Goal: Obtain resource: Download file/media

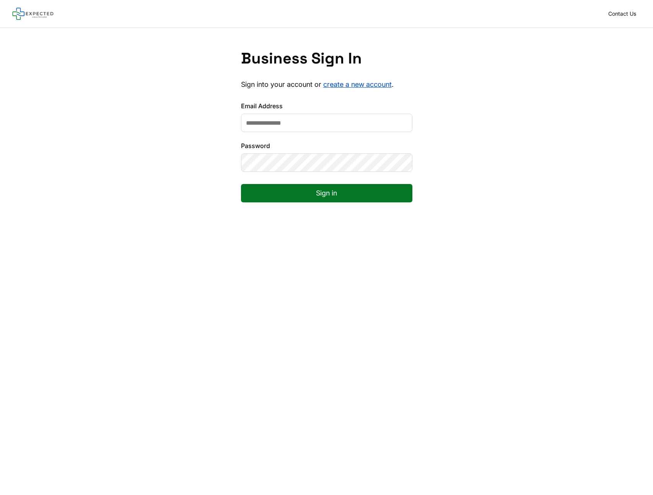
click at [355, 122] on input "Email Address" at bounding box center [326, 123] width 171 height 18
type input "**********"
click at [300, 191] on button "Sign in" at bounding box center [326, 193] width 171 height 18
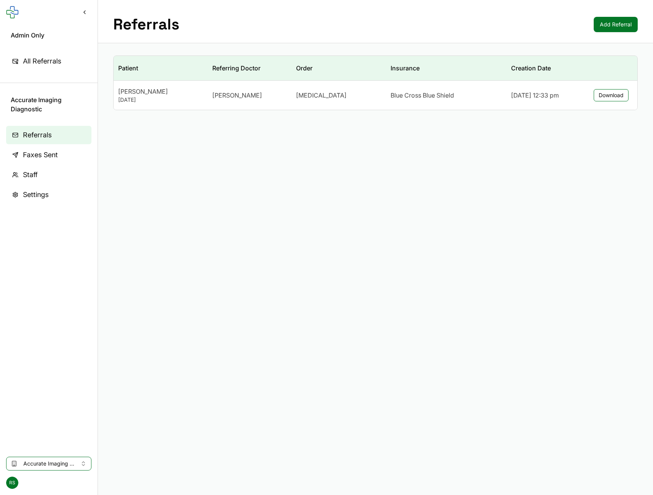
click at [299, 95] on span "[MEDICAL_DATA]" at bounding box center [321, 95] width 51 height 9
click at [599, 96] on button "Download" at bounding box center [611, 95] width 35 height 12
drag, startPoint x: 326, startPoint y: 257, endPoint x: 336, endPoint y: 242, distance: 18.3
click at [326, 255] on main "Referrals Add Referral Patient Referring Doctor Order Insurance Creation Date […" at bounding box center [375, 247] width 555 height 495
click at [138, 95] on div "[PERSON_NAME]" at bounding box center [160, 91] width 85 height 9
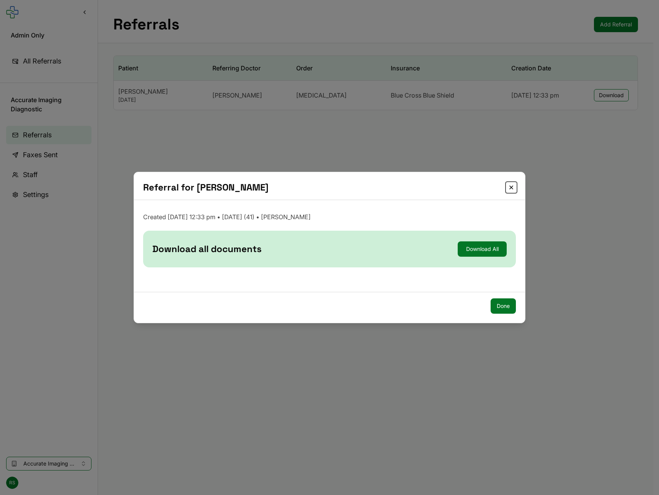
click at [510, 189] on button "Close" at bounding box center [511, 187] width 9 height 9
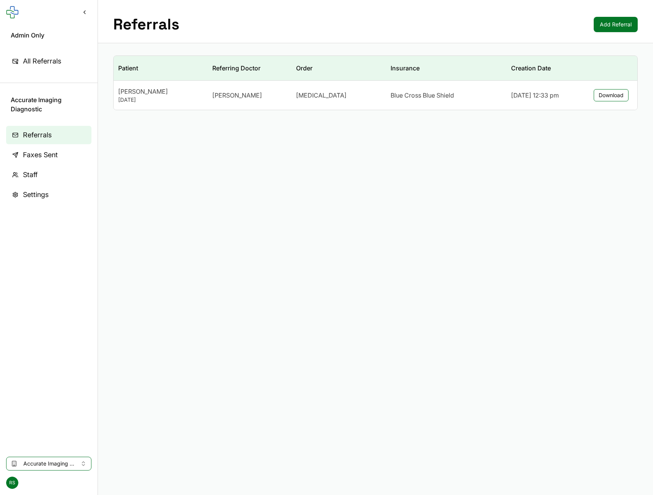
click at [56, 158] on span "Faxes Sent" at bounding box center [40, 155] width 35 height 11
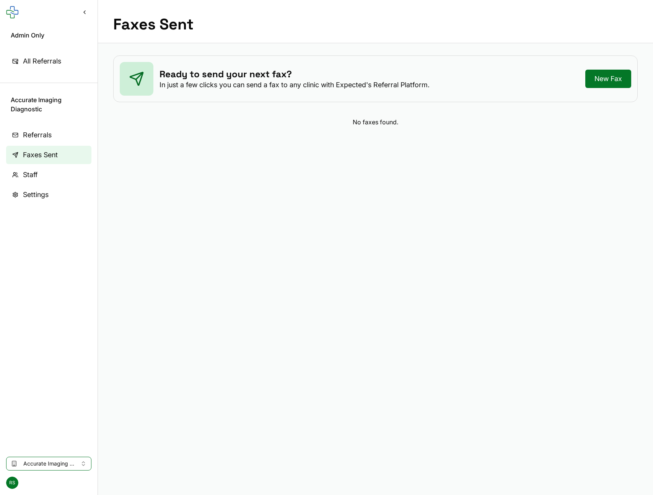
click at [35, 176] on span "Staff" at bounding box center [30, 175] width 15 height 11
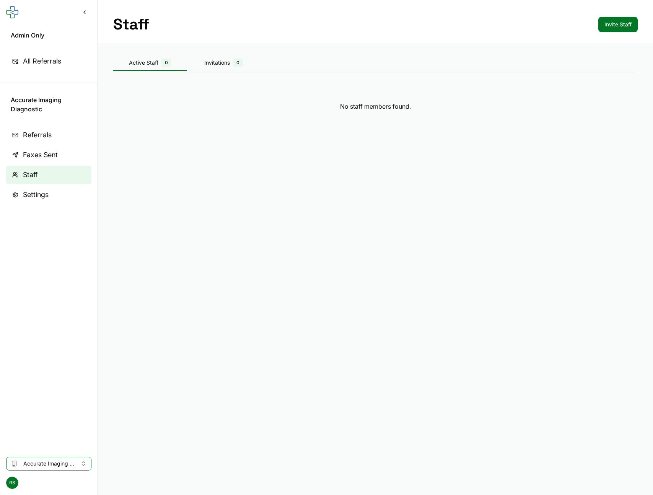
click at [38, 195] on span "Settings" at bounding box center [36, 194] width 26 height 11
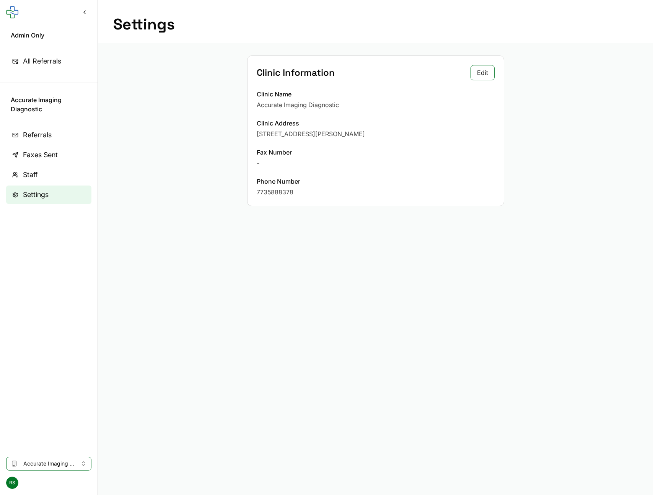
click at [20, 135] on link "Referrals" at bounding box center [48, 135] width 85 height 18
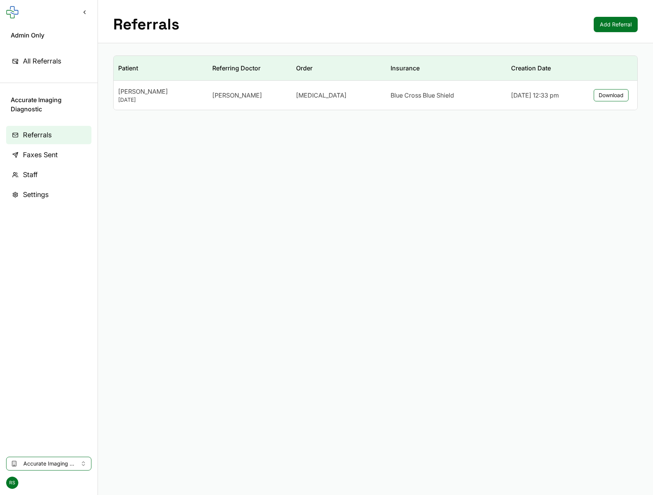
click at [24, 62] on span "All Referrals" at bounding box center [42, 61] width 38 height 11
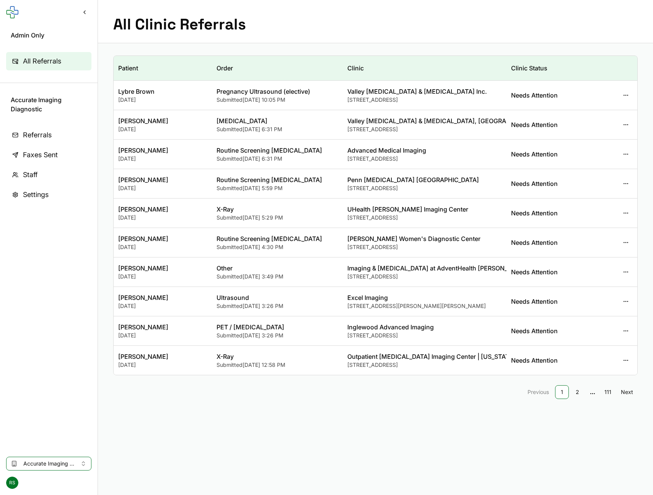
click at [26, 136] on span "Referrals" at bounding box center [37, 135] width 29 height 11
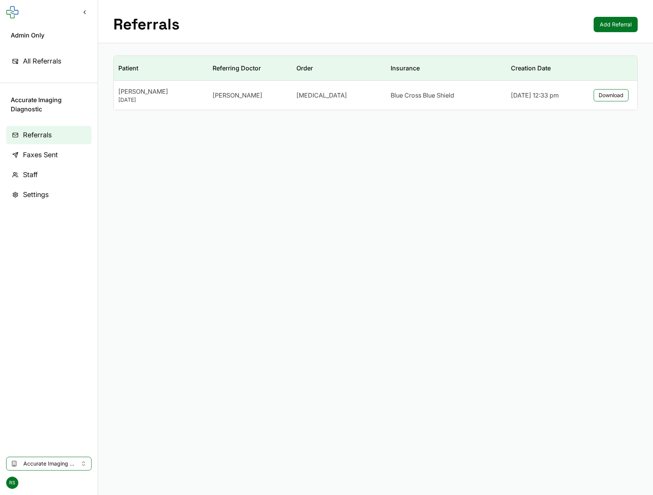
click at [515, 87] on td "[DATE] 12:33 pm" at bounding box center [545, 95] width 78 height 29
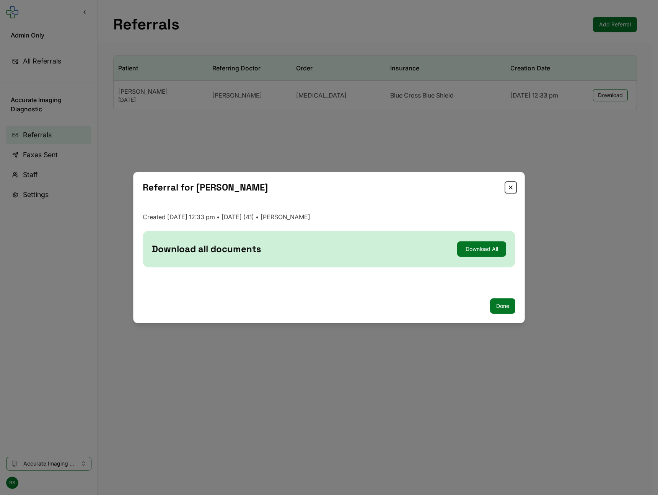
click at [509, 188] on button "Close" at bounding box center [510, 187] width 9 height 9
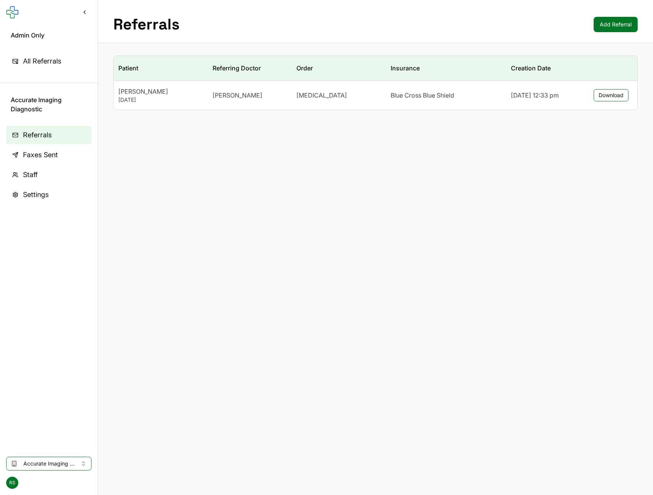
click at [17, 155] on link "Faxes Sent" at bounding box center [48, 155] width 85 height 18
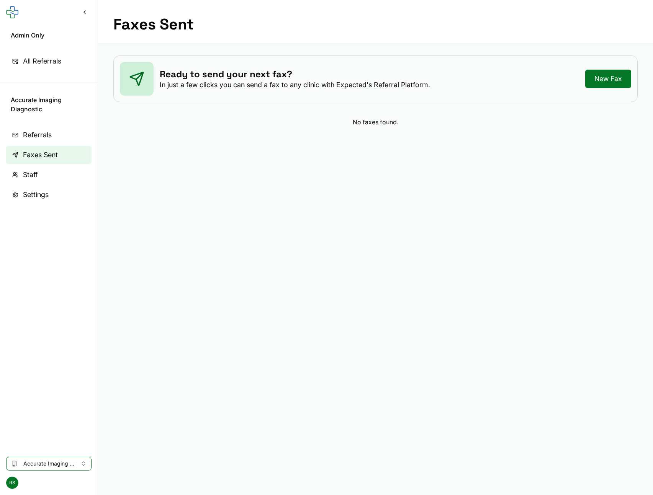
click at [30, 170] on span "Staff" at bounding box center [30, 175] width 15 height 11
